Goal: Consume media (video, audio)

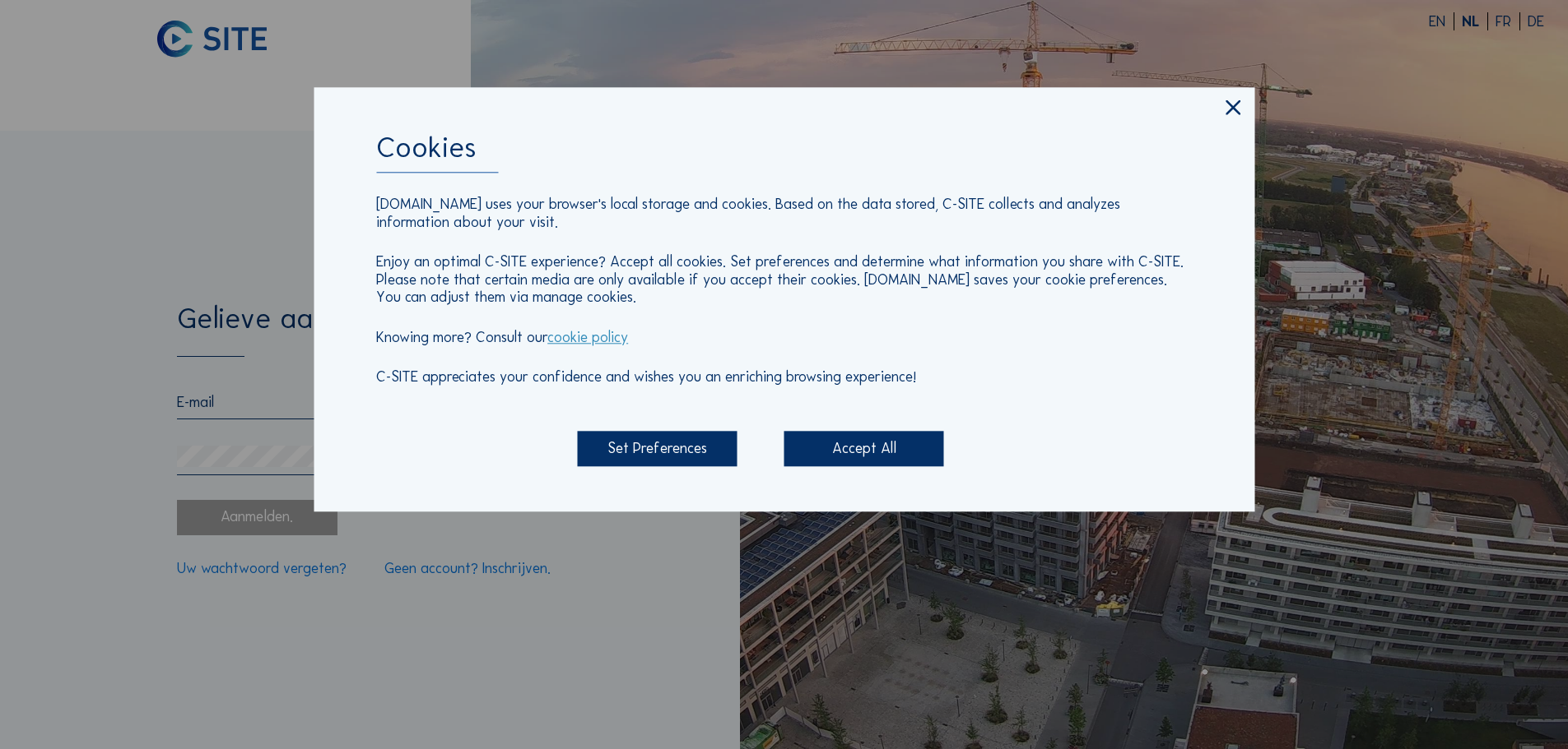
click at [709, 451] on div "Set Preferences" at bounding box center [656, 449] width 160 height 35
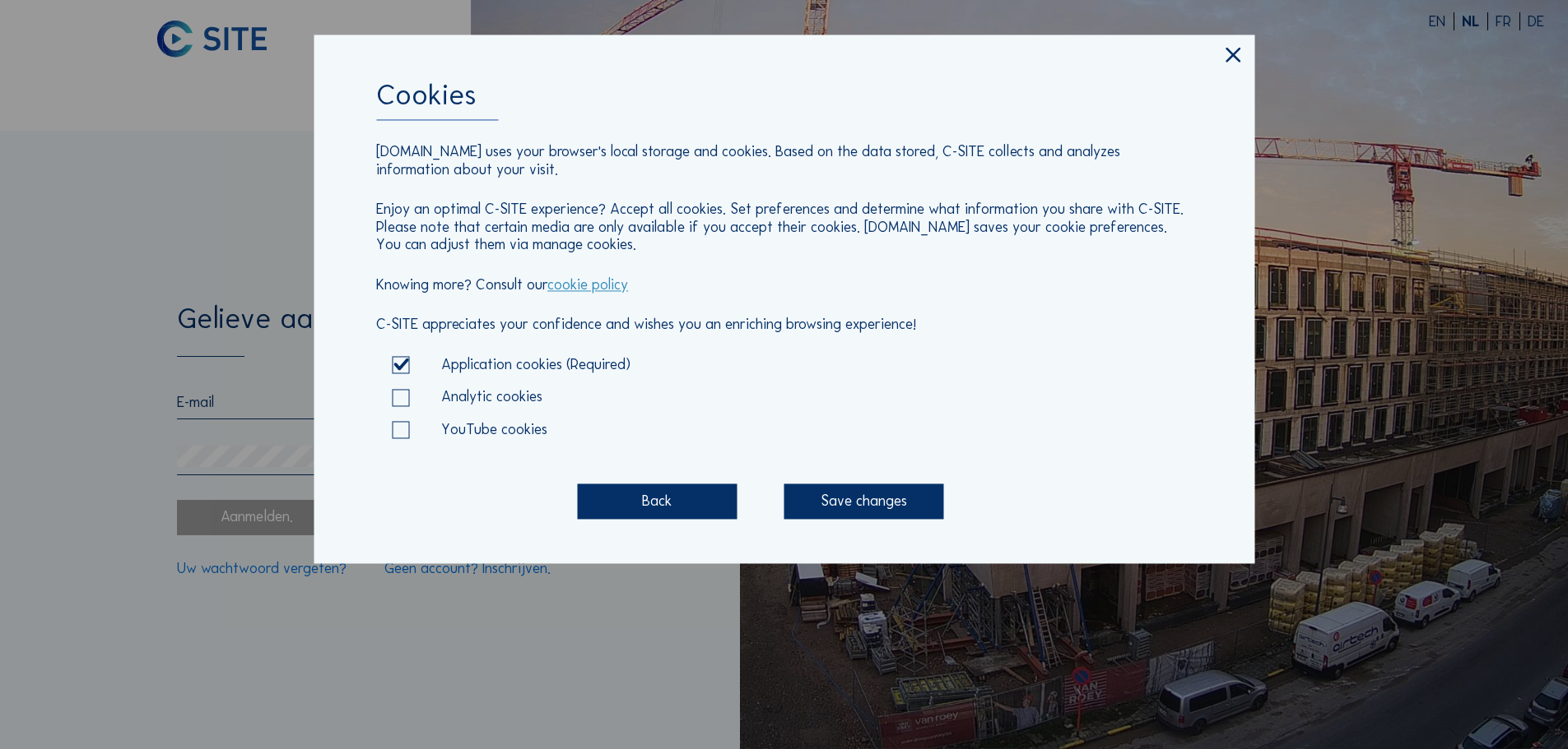
click at [816, 505] on div "Save changes" at bounding box center [864, 501] width 160 height 35
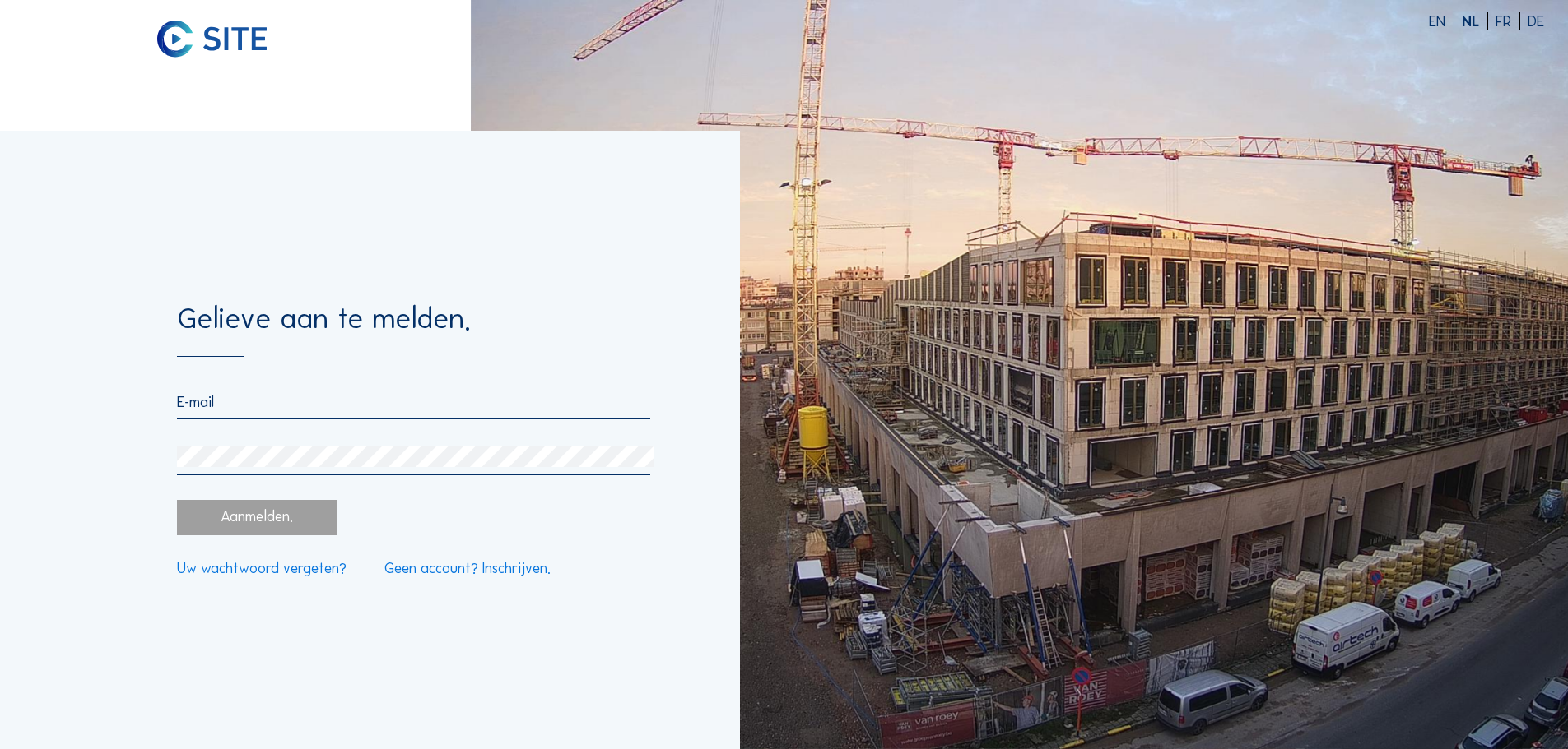
click at [310, 422] on div at bounding box center [413, 434] width 472 height 82
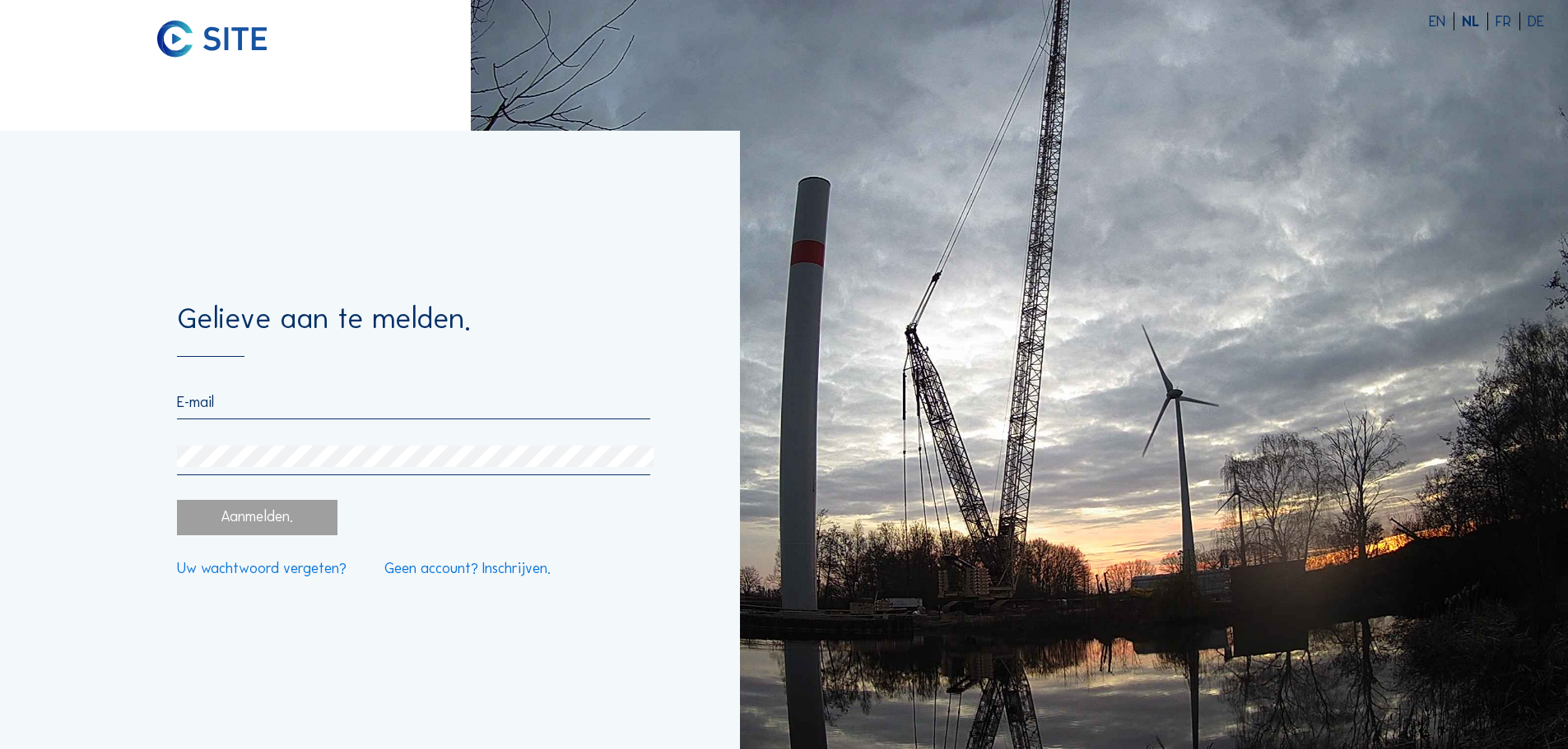
click at [311, 414] on div at bounding box center [413, 406] width 472 height 27
click at [311, 400] on input "email" at bounding box center [413, 402] width 472 height 18
type input "[EMAIL_ADDRESS][PERSON_NAME][DOMAIN_NAME]"
click at [309, 517] on div "Aanmelden." at bounding box center [257, 517] width 160 height 35
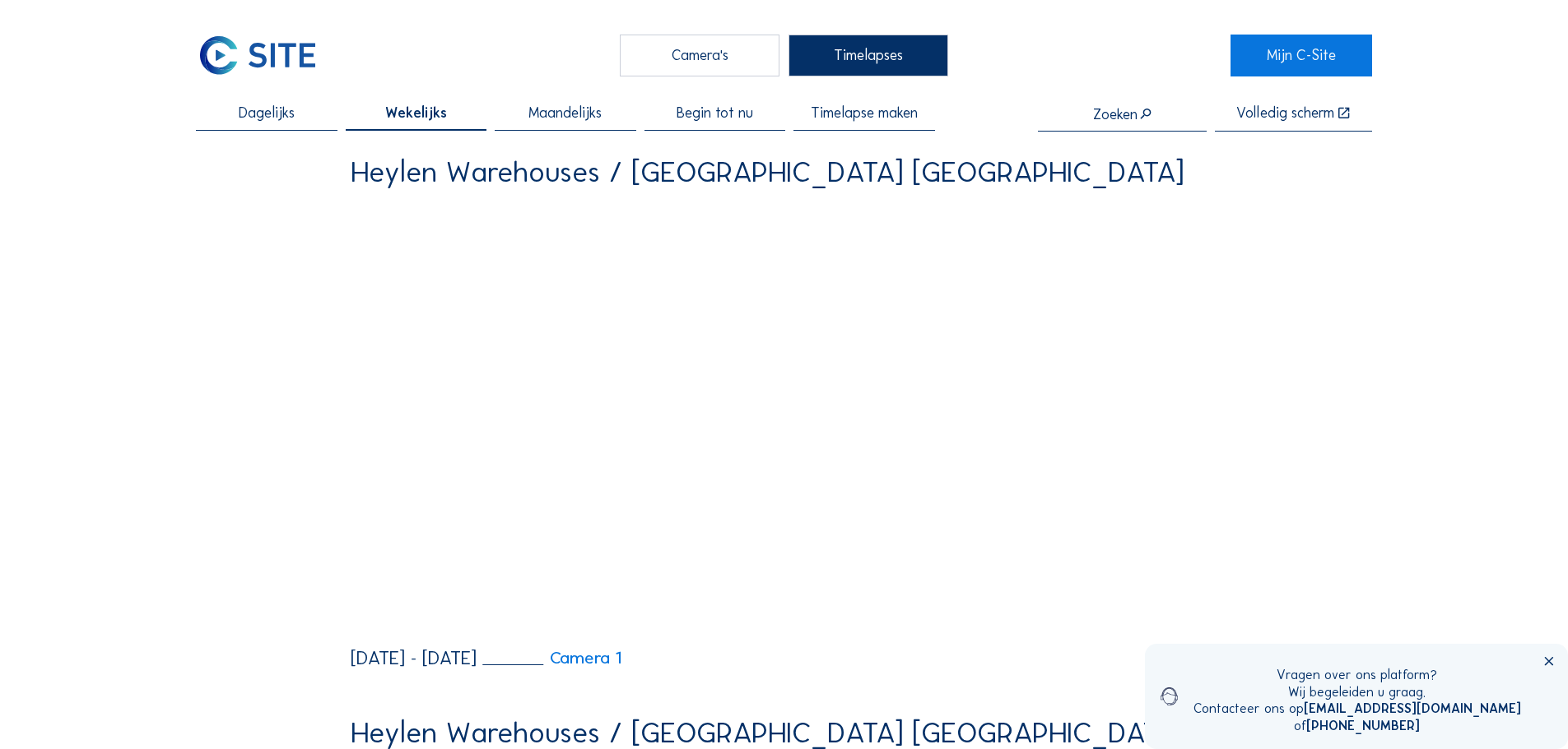
click at [1172, 650] on icon at bounding box center [1548, 663] width 15 height 15
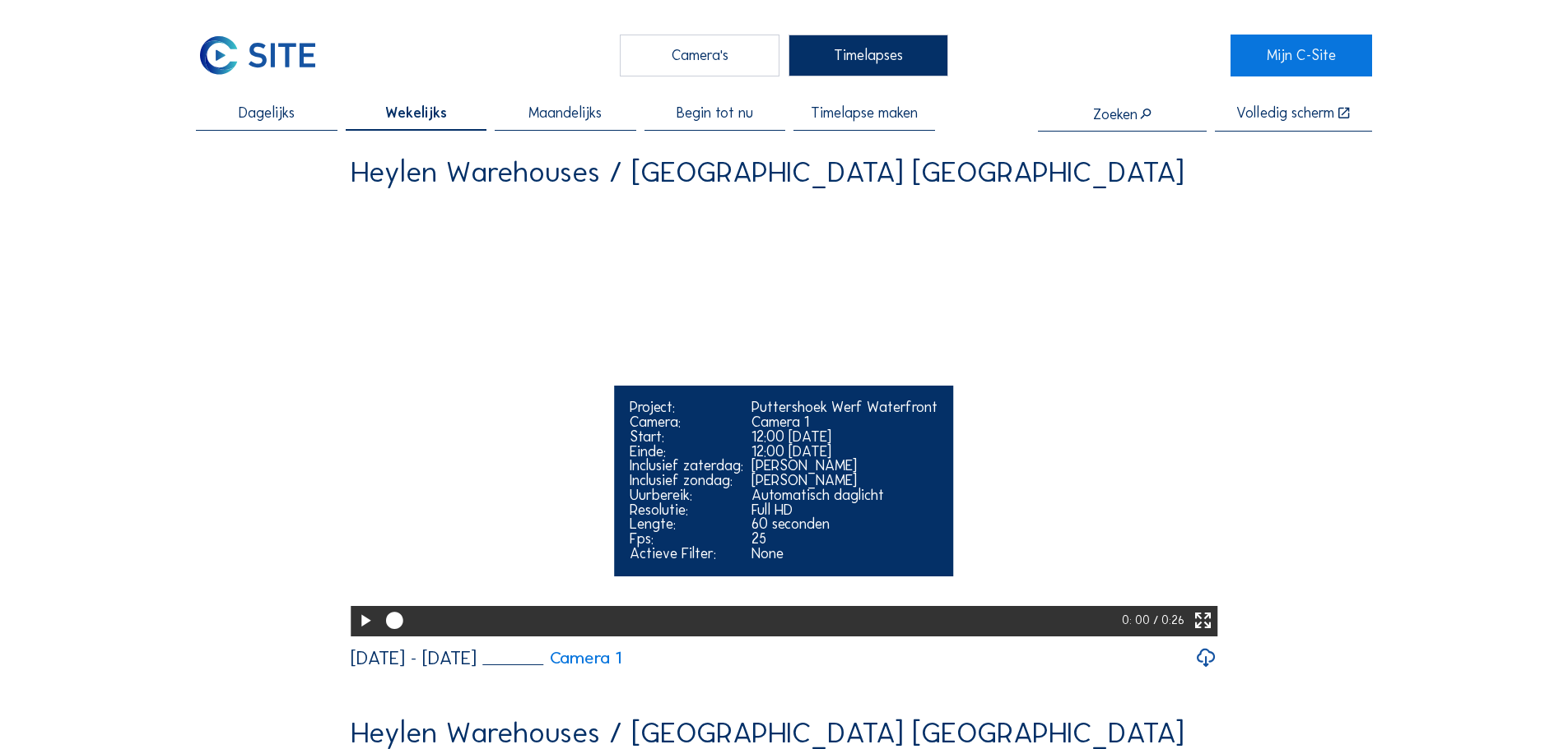
click at [359, 634] on icon at bounding box center [365, 622] width 21 height 26
click at [1172, 634] on icon at bounding box center [1203, 622] width 21 height 26
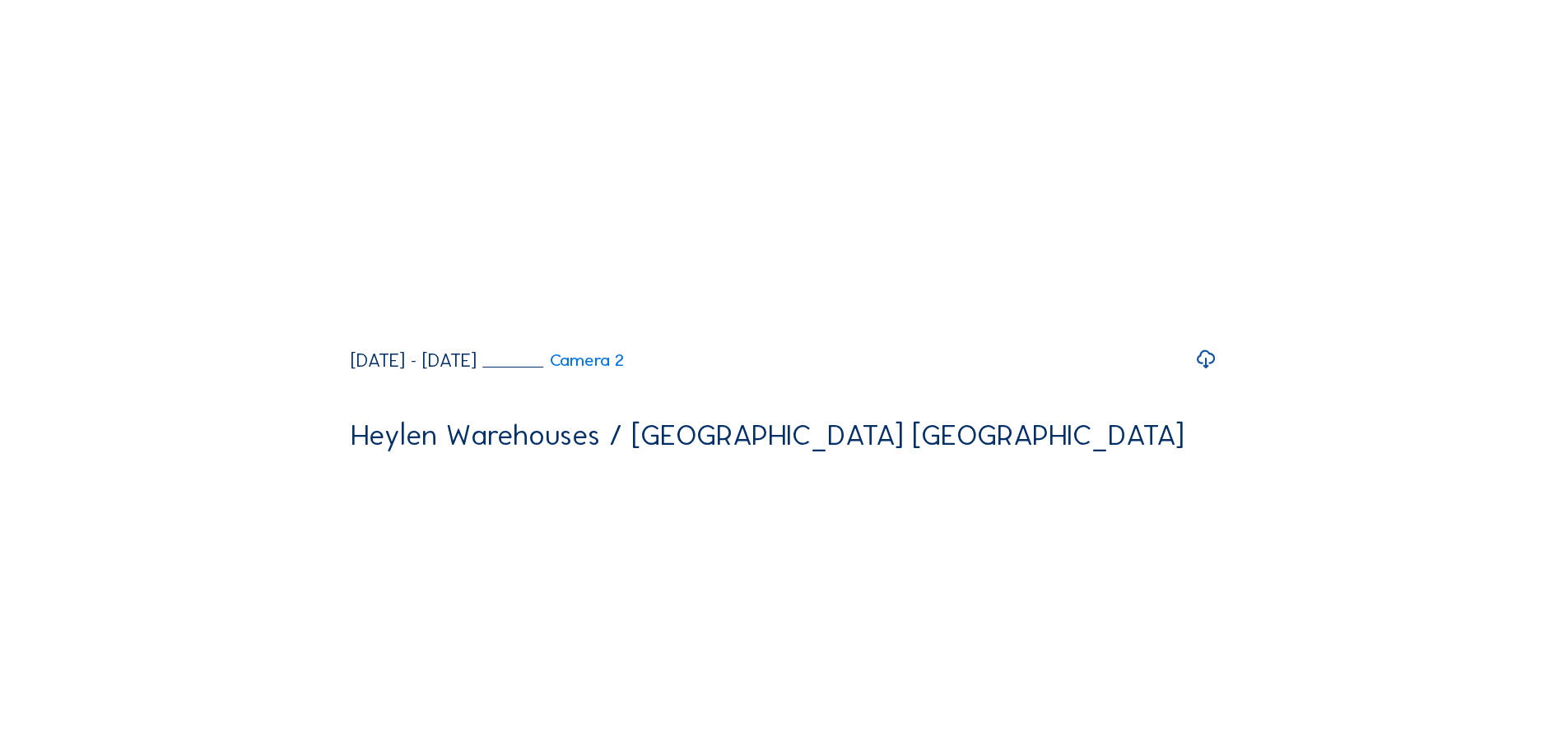
scroll to position [740, 0]
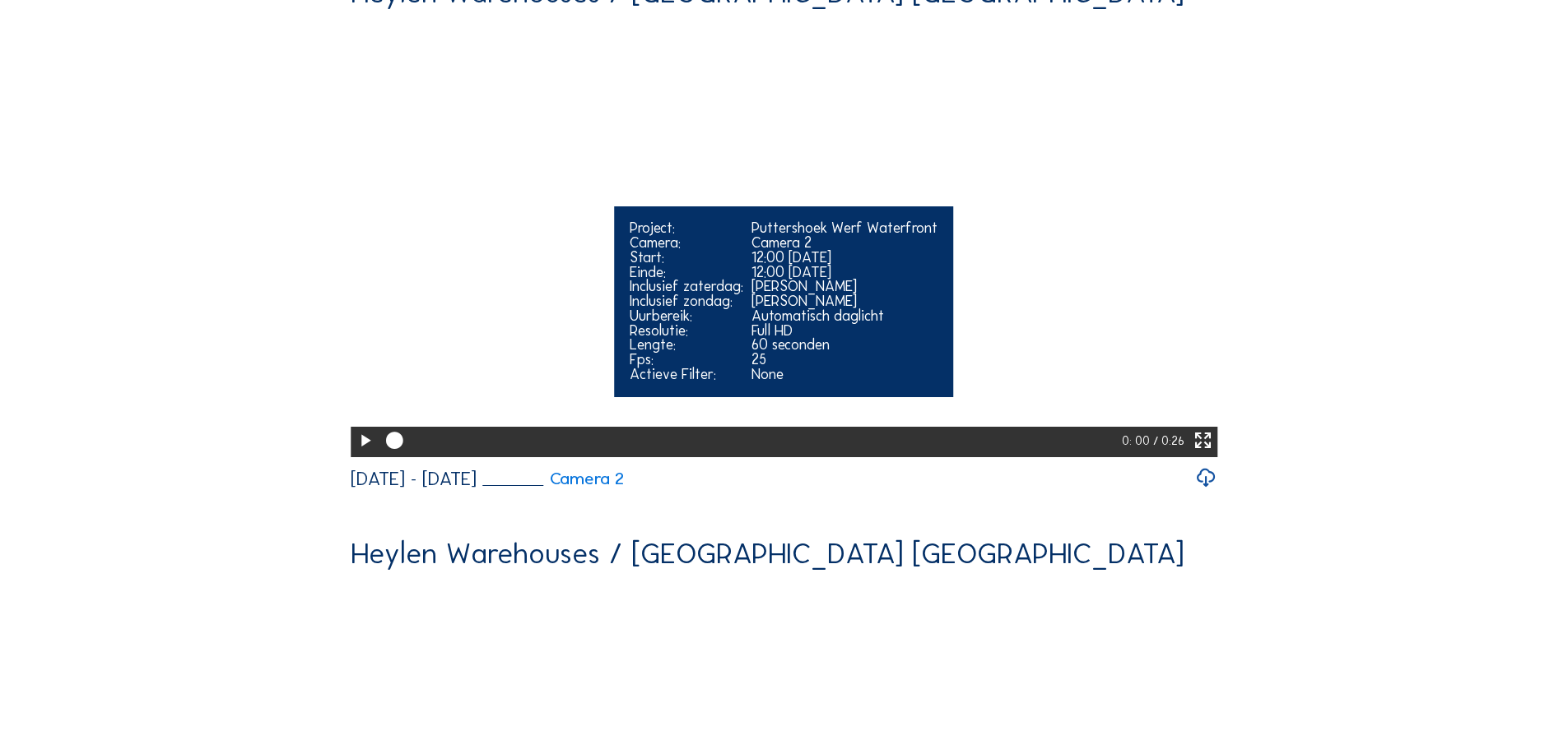
drag, startPoint x: 1202, startPoint y: 548, endPoint x: 1203, endPoint y: 647, distance: 99.0
click at [1172, 454] on icon at bounding box center [1203, 441] width 21 height 26
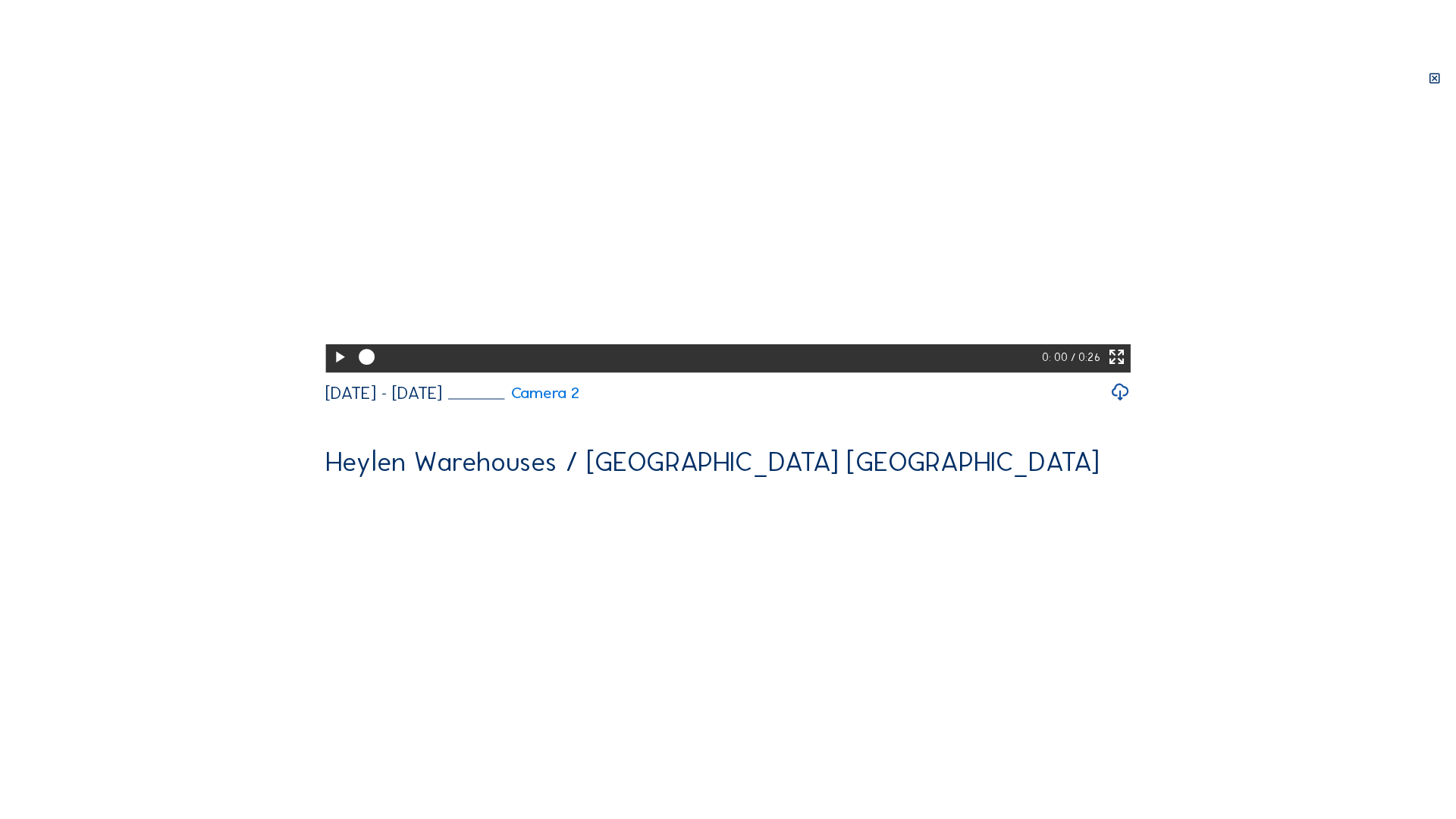
scroll to position [569, 0]
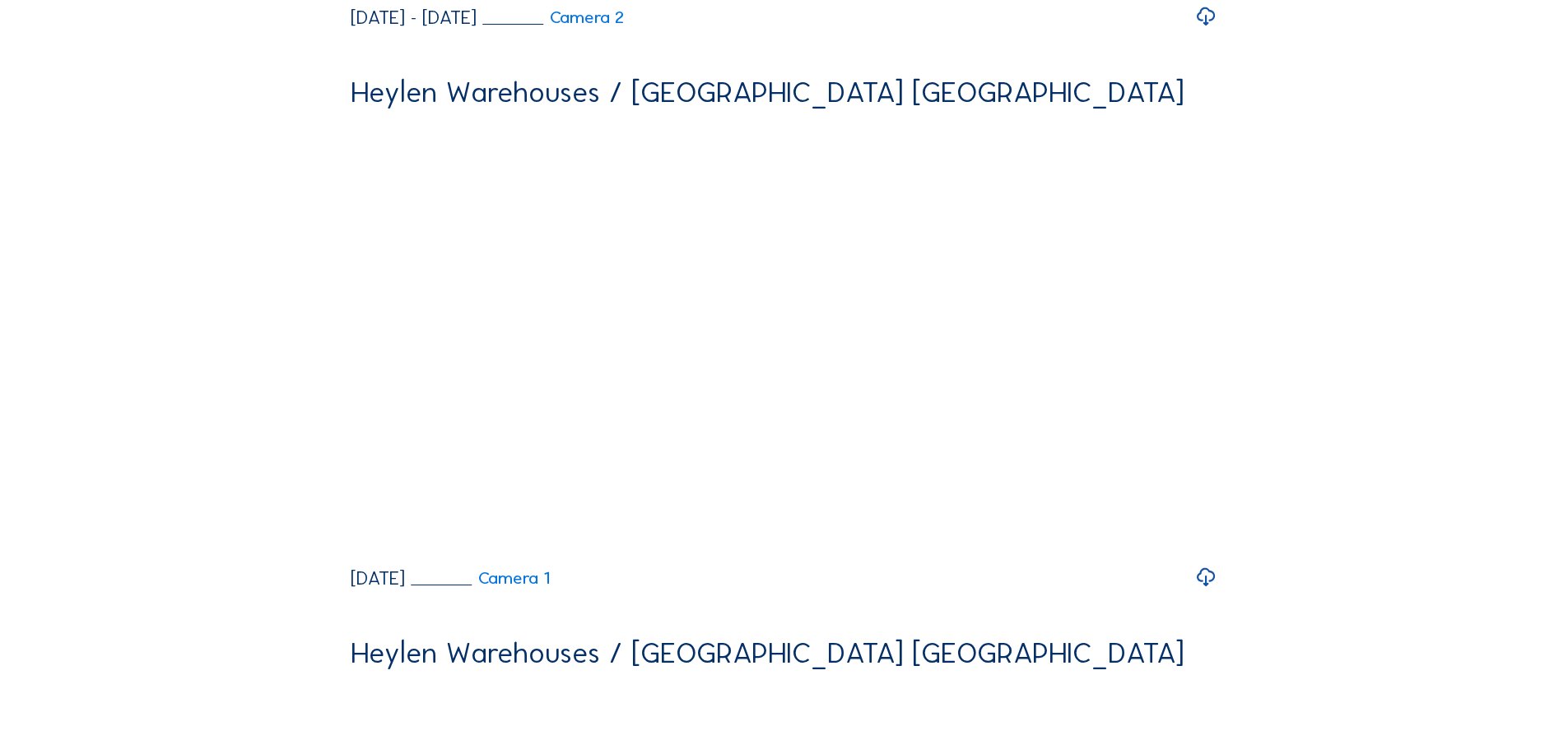
scroll to position [753, 0]
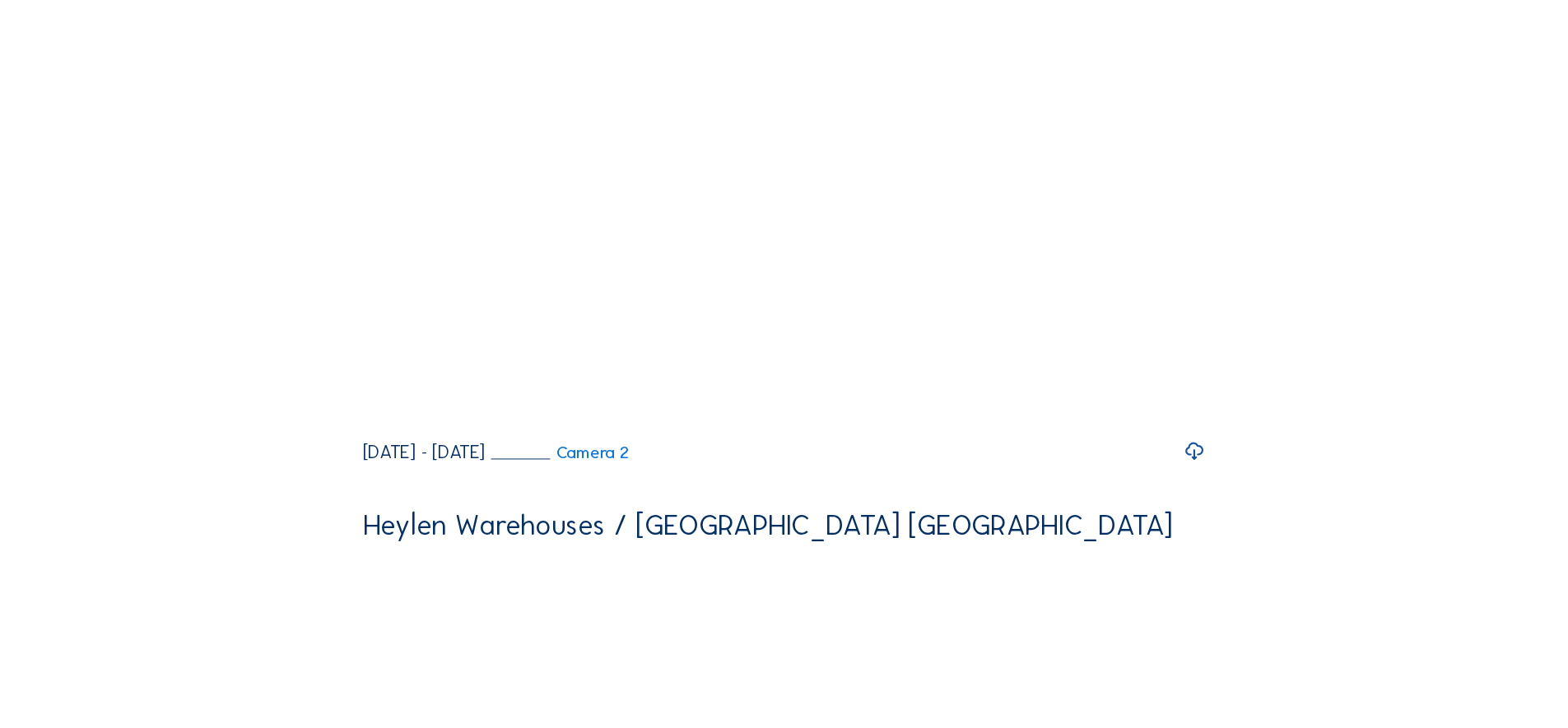
scroll to position [753, 0]
